Goal: Find specific page/section: Find specific page/section

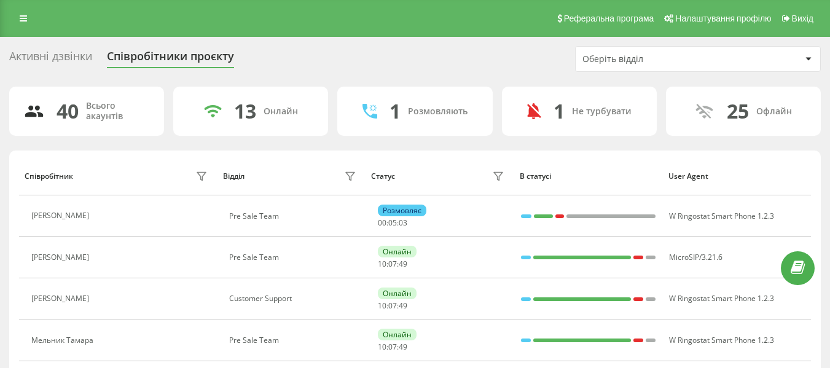
click at [653, 54] on div "Оберіть відділ" at bounding box center [655, 59] width 147 height 10
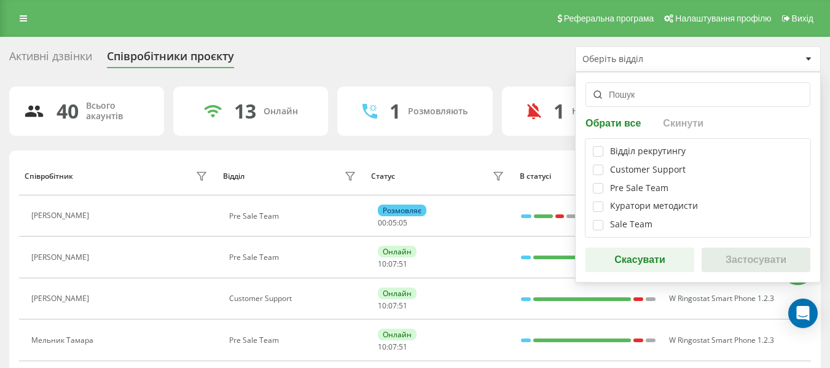
click at [594, 157] on div "Відділ рекрутингу Customer Support Pre Sale Team Куратори методисти Sale Team" at bounding box center [698, 187] width 226 height 99
click at [595, 146] on label at bounding box center [598, 146] width 10 height 0
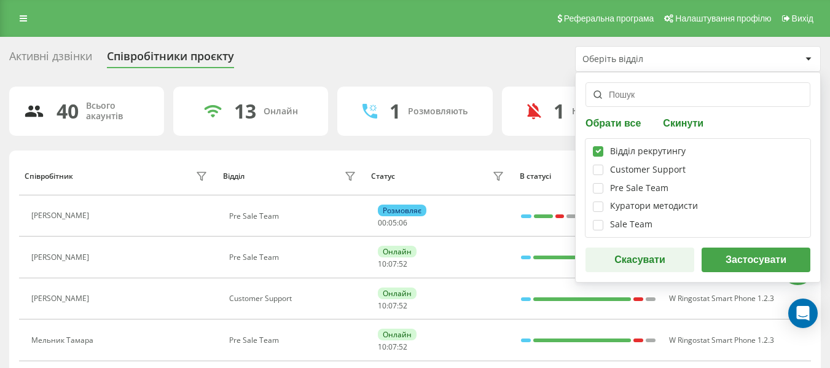
checkbox input "true"
click at [722, 269] on button "Застосувати" at bounding box center [755, 259] width 109 height 25
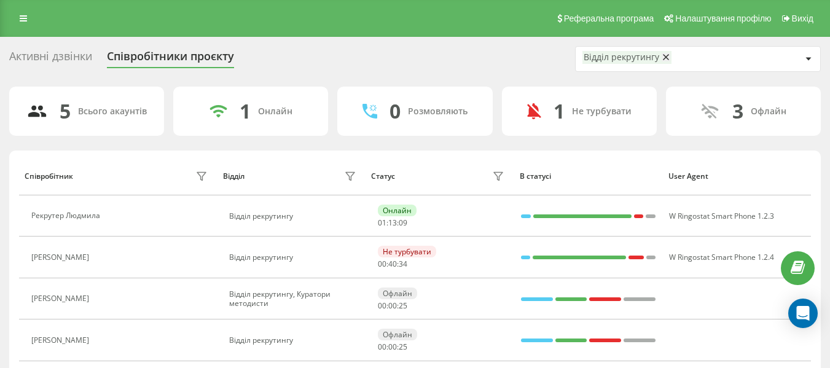
click at [723, 60] on div "Відділ рекрутингу" at bounding box center [691, 59] width 219 height 16
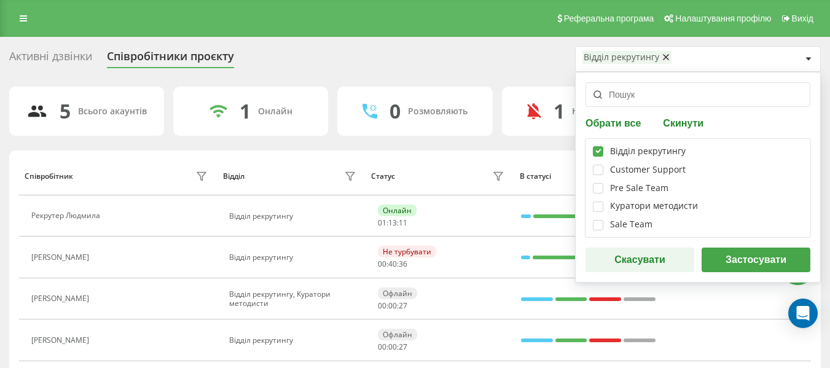
click at [750, 263] on button "Застосувати" at bounding box center [755, 259] width 109 height 25
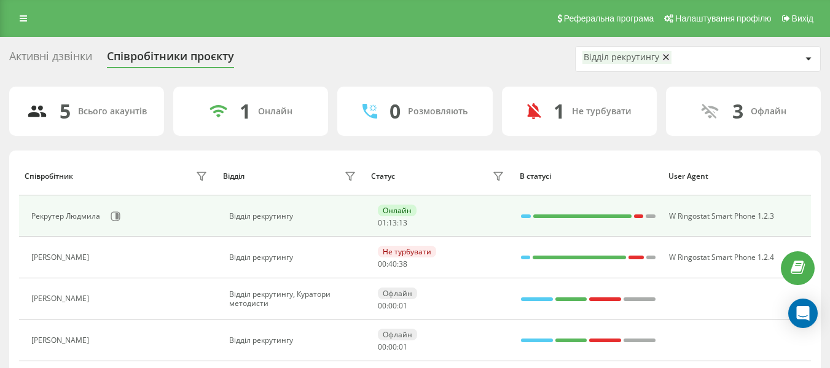
click at [110, 224] on div "Рекрутер Людмила" at bounding box center [120, 216] width 179 height 21
click at [111, 223] on button at bounding box center [115, 216] width 18 height 18
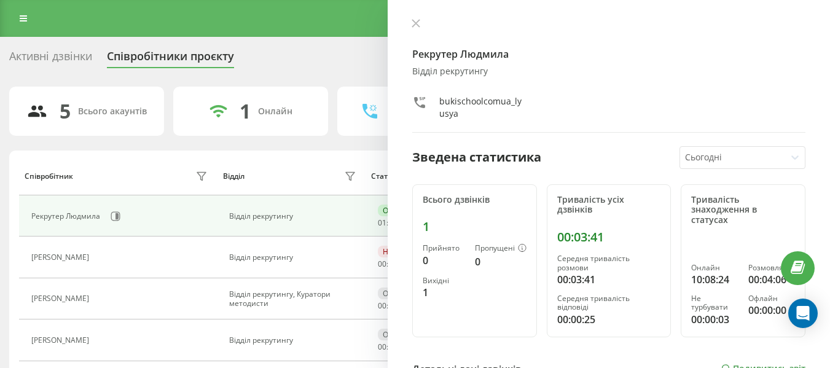
click at [413, 17] on div "Рекрутер Людмила Відділ рекрутингу bukischoolcomua_lyusya Зведена статистика Сь…" at bounding box center [608, 184] width 442 height 368
